Goal: Information Seeking & Learning: Learn about a topic

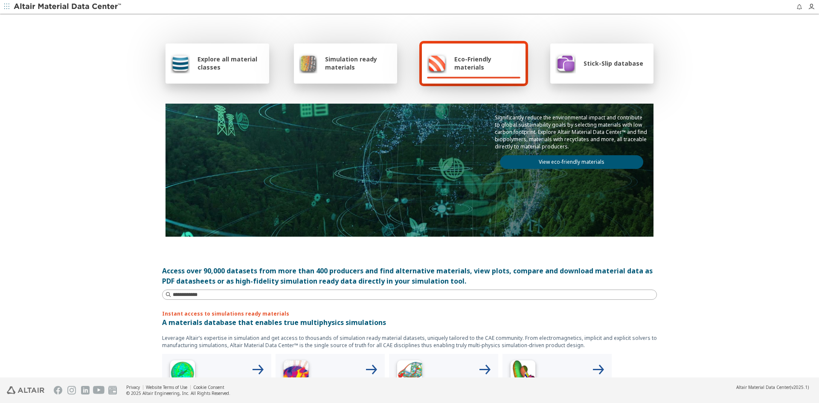
click at [220, 68] on span "Explore all material classes" at bounding box center [230, 63] width 67 height 16
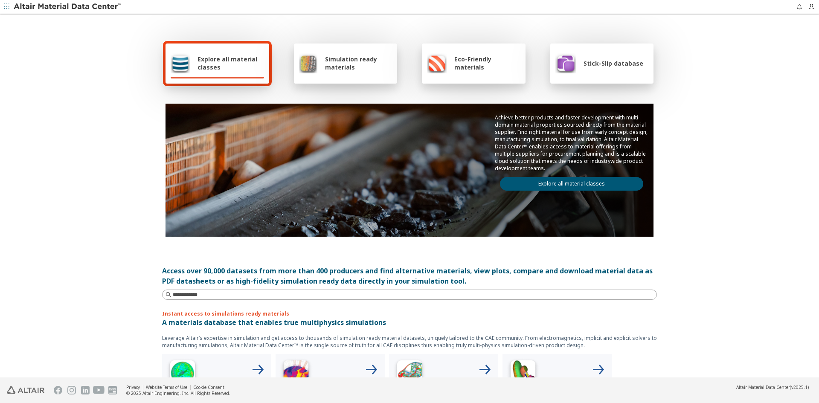
click at [223, 63] on span "Explore all material classes" at bounding box center [230, 63] width 67 height 16
click at [223, 65] on span "Explore all material classes" at bounding box center [230, 63] width 67 height 16
click at [177, 63] on img at bounding box center [180, 63] width 19 height 20
click at [231, 73] on div "Explore all material classes" at bounding box center [217, 63] width 104 height 40
click at [222, 63] on span "Explore all material classes" at bounding box center [230, 63] width 67 height 16
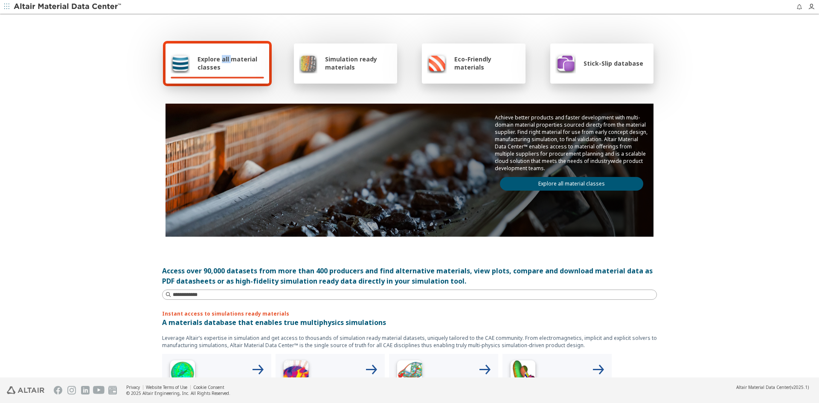
click at [222, 63] on span "Explore all material classes" at bounding box center [230, 63] width 67 height 16
click at [223, 61] on span "Explore all material classes" at bounding box center [230, 63] width 67 height 16
click at [171, 65] on img at bounding box center [180, 63] width 19 height 20
click at [174, 65] on img at bounding box center [180, 63] width 19 height 20
click at [587, 178] on link "Explore all material classes" at bounding box center [571, 184] width 143 height 14
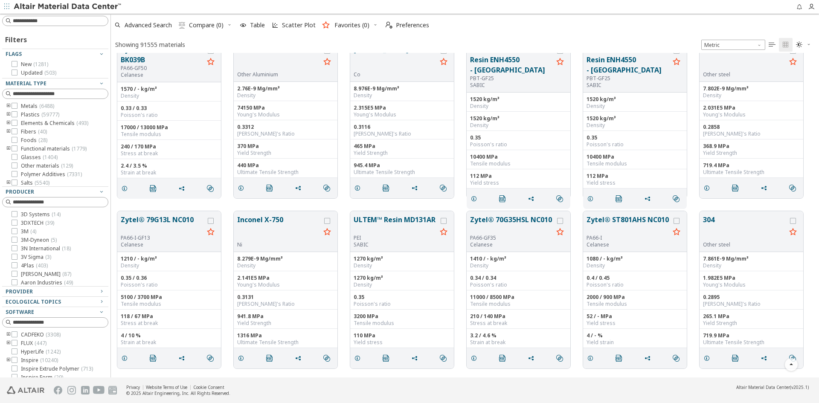
scroll to position [1066, 0]
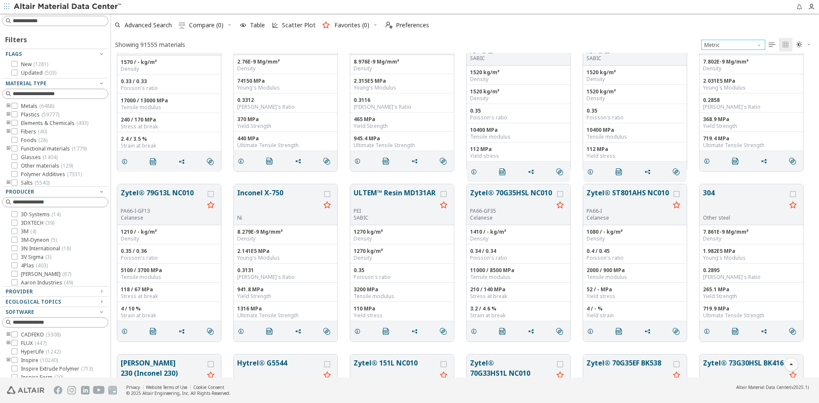
click at [758, 45] on span "Unit System" at bounding box center [760, 43] width 7 height 7
click at [716, 66] on span "Metric" at bounding box center [712, 65] width 15 height 7
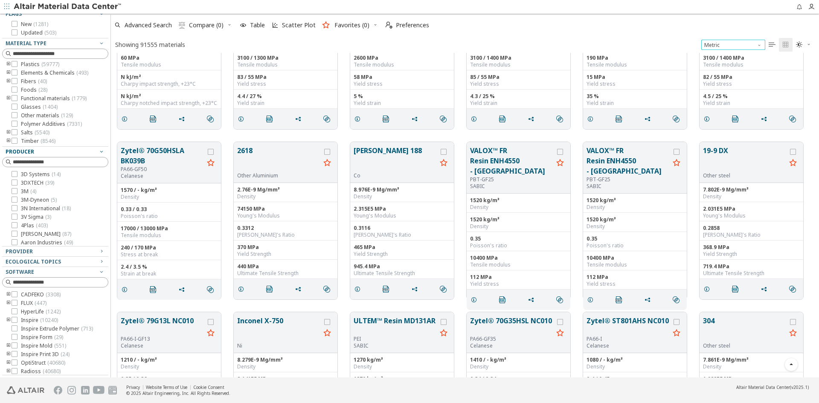
scroll to position [0, 0]
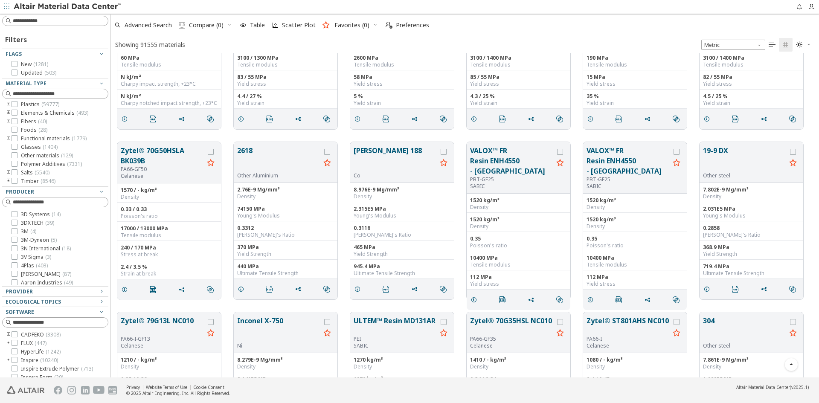
click at [7, 104] on icon "toogle group" at bounding box center [9, 104] width 6 height 7
click at [20, 113] on icon "toogle group" at bounding box center [21, 113] width 6 height 7
click at [109, 251] on div at bounding box center [108, 196] width 4 height 364
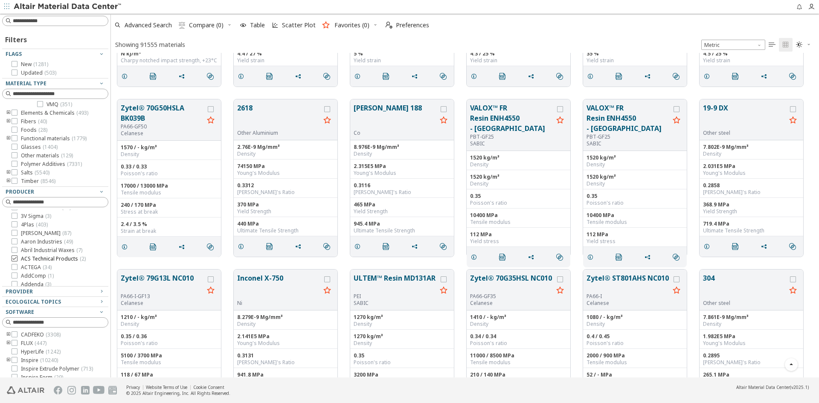
scroll to position [0, 0]
click at [26, 94] on input at bounding box center [56, 93] width 104 height 9
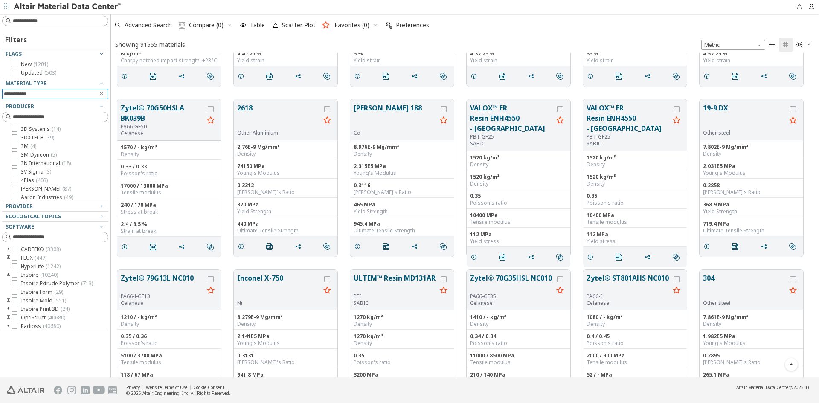
type input "**********"
click at [28, 18] on input at bounding box center [60, 21] width 95 height 9
type input "**********"
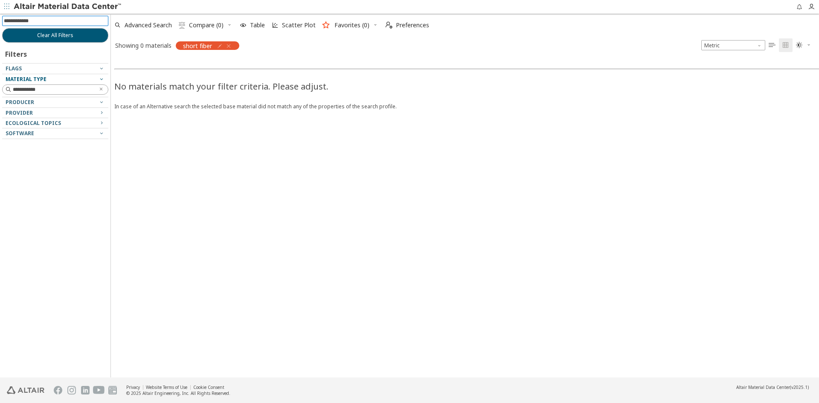
click at [33, 80] on span "Material Type" at bounding box center [26, 78] width 41 height 7
click at [34, 80] on span "Material Type" at bounding box center [26, 78] width 41 height 7
click at [44, 91] on input "**********" at bounding box center [53, 89] width 81 height 9
drag, startPoint x: 44, startPoint y: 91, endPoint x: 0, endPoint y: 87, distance: 44.5
click at [0, 87] on div "**********" at bounding box center [55, 196] width 110 height 364
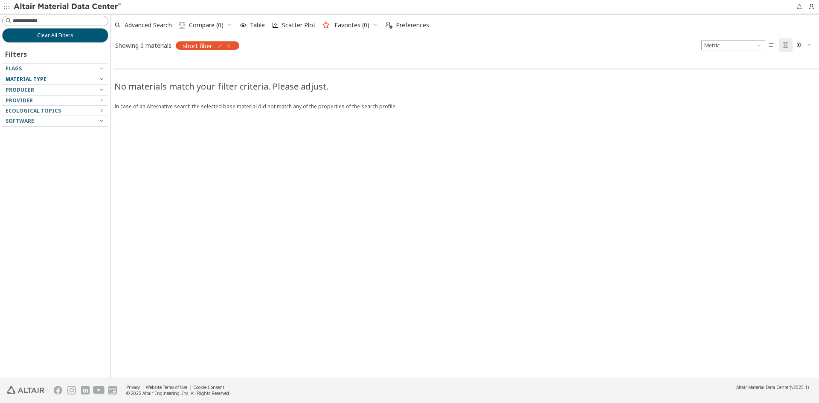
click at [41, 81] on div at bounding box center [53, 82] width 102 height 4
click at [30, 18] on input at bounding box center [60, 21] width 95 height 9
type input "*********"
